Goal: Use online tool/utility

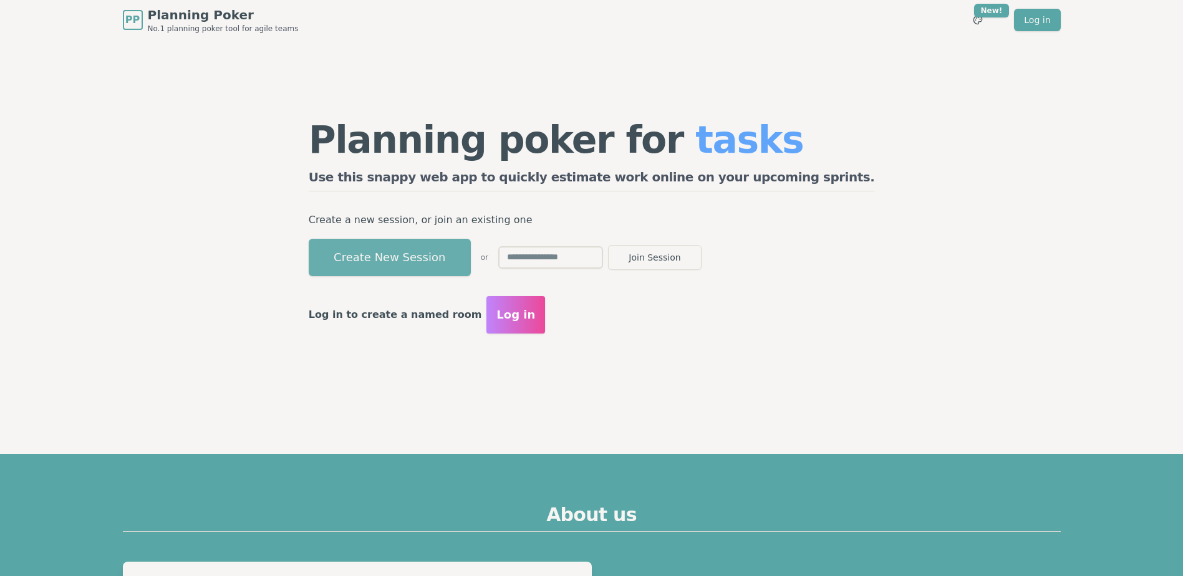
click at [471, 258] on button "Create New Session" at bounding box center [390, 257] width 162 height 37
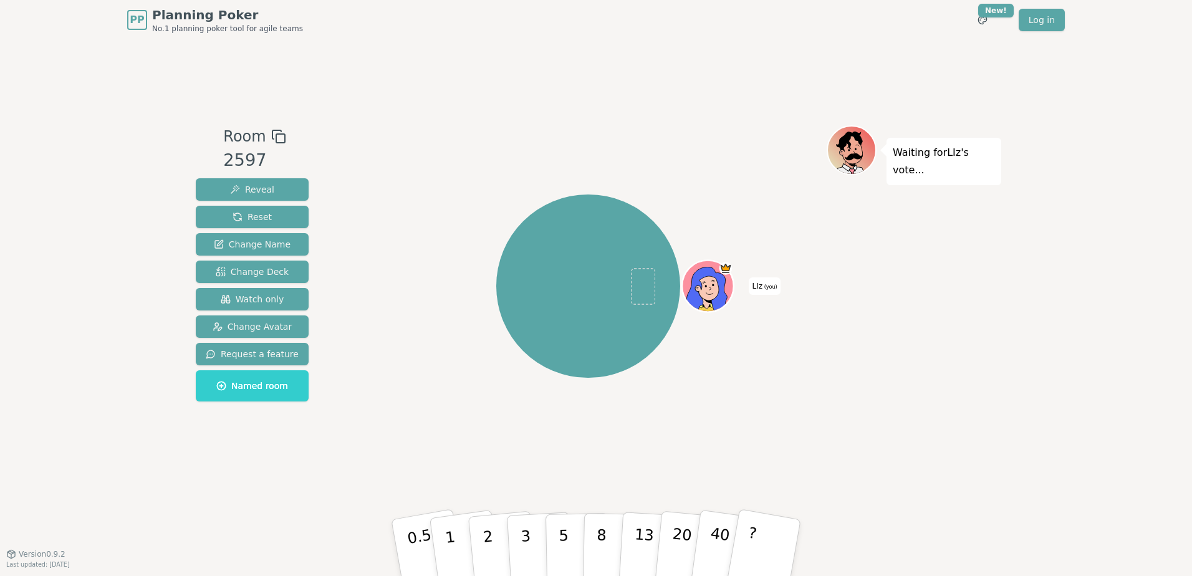
drag, startPoint x: 724, startPoint y: 284, endPoint x: 712, endPoint y: 290, distance: 13.1
click at [712, 290] on icon at bounding box center [711, 294] width 25 height 9
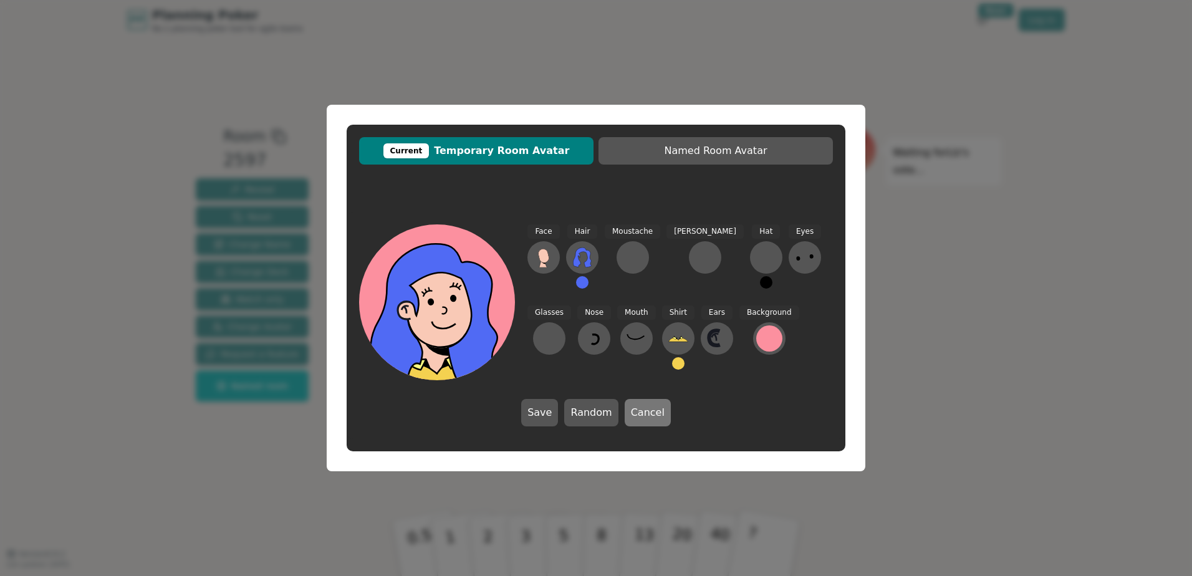
click at [641, 414] on button "Cancel" at bounding box center [648, 412] width 46 height 27
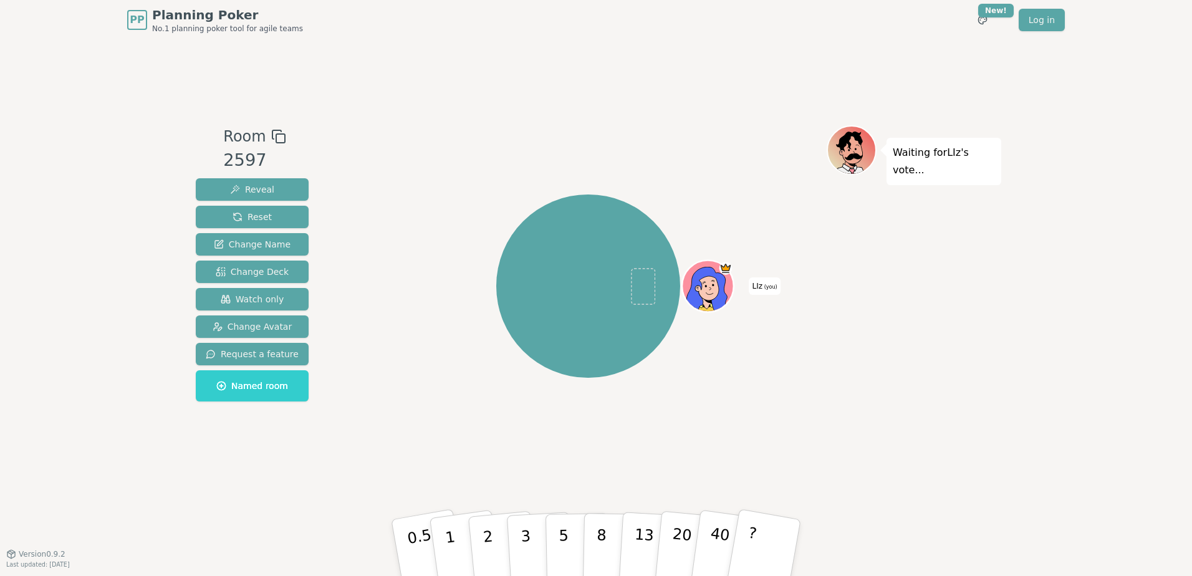
click at [711, 289] on icon at bounding box center [711, 289] width 2 height 2
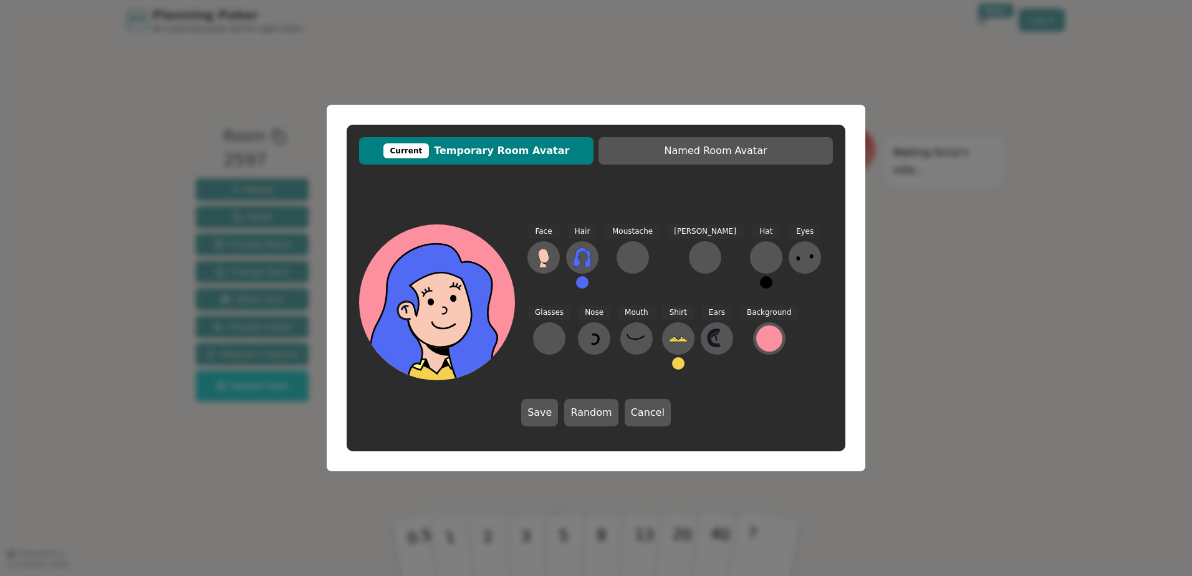
click at [448, 104] on div "Current Temporary Room Avatar Named Room Avatar Face Hair Moustache [PERSON_NAM…" at bounding box center [596, 288] width 1192 height 576
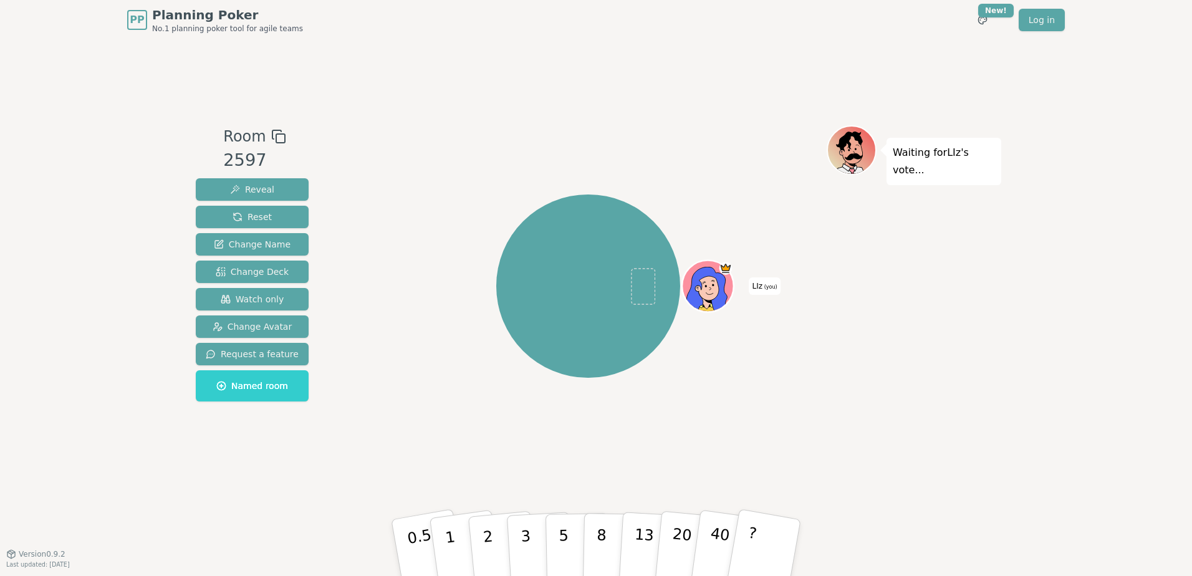
drag, startPoint x: 698, startPoint y: 282, endPoint x: 703, endPoint y: 257, distance: 25.4
click at [703, 257] on div "LIz (you)" at bounding box center [588, 286] width 477 height 277
click at [770, 290] on span "(you)" at bounding box center [770, 287] width 15 height 6
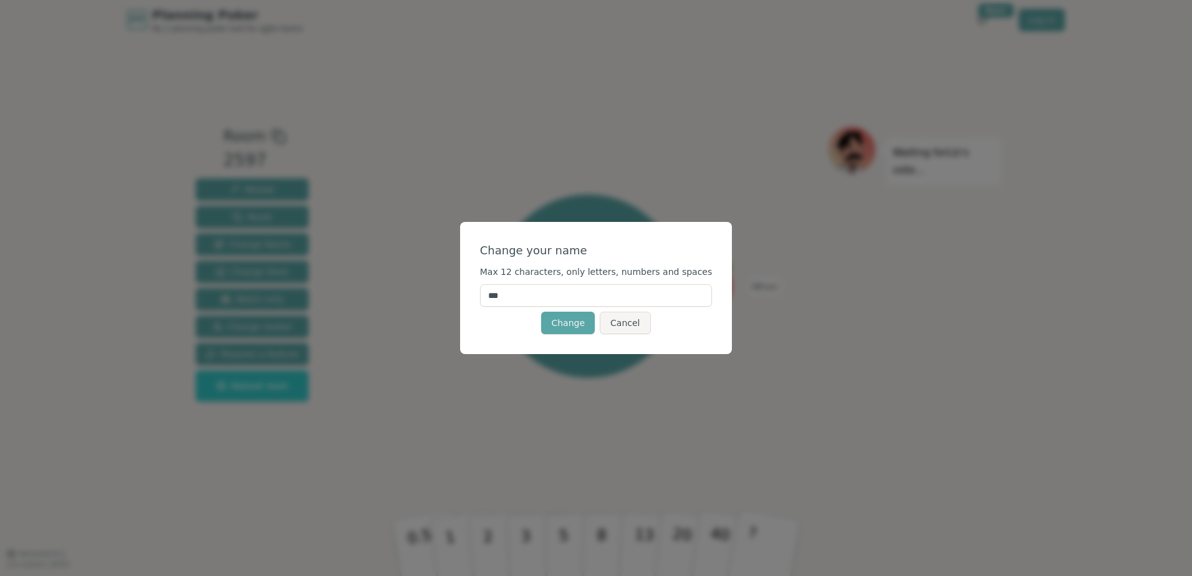
click at [634, 329] on button "Cancel" at bounding box center [625, 323] width 51 height 22
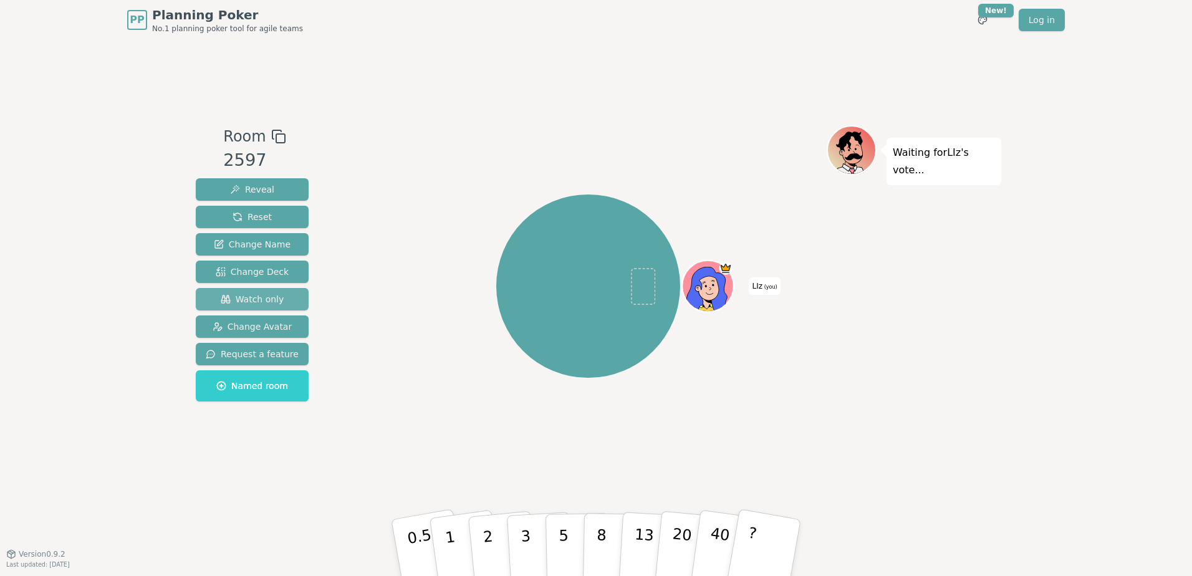
click at [272, 301] on span "Watch only" at bounding box center [253, 299] width 64 height 12
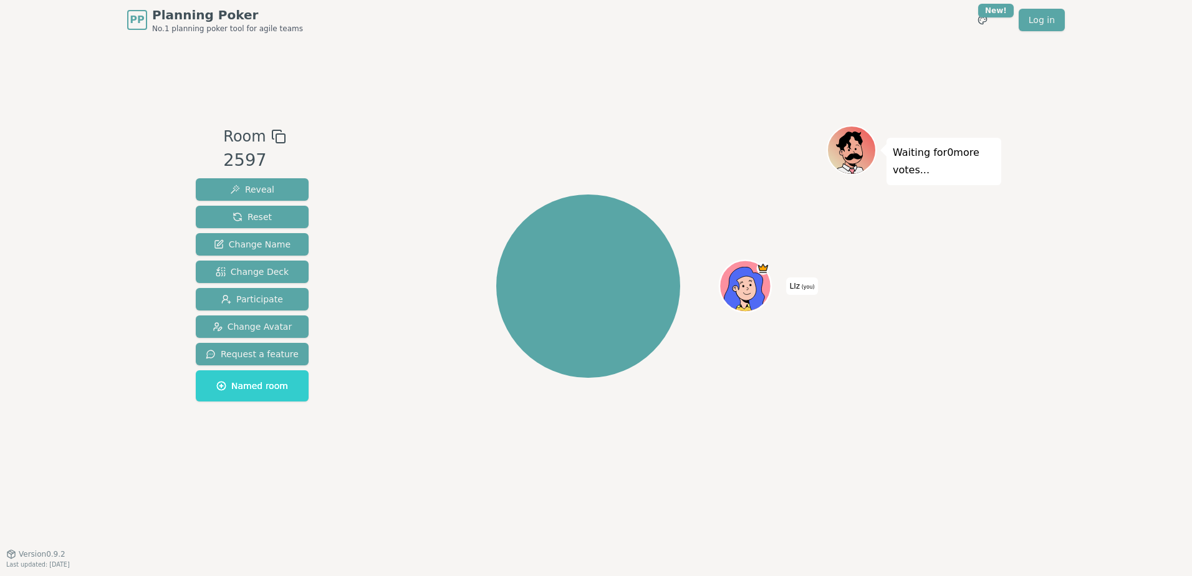
click at [275, 137] on icon at bounding box center [278, 136] width 15 height 15
